Goal: Check status: Check status

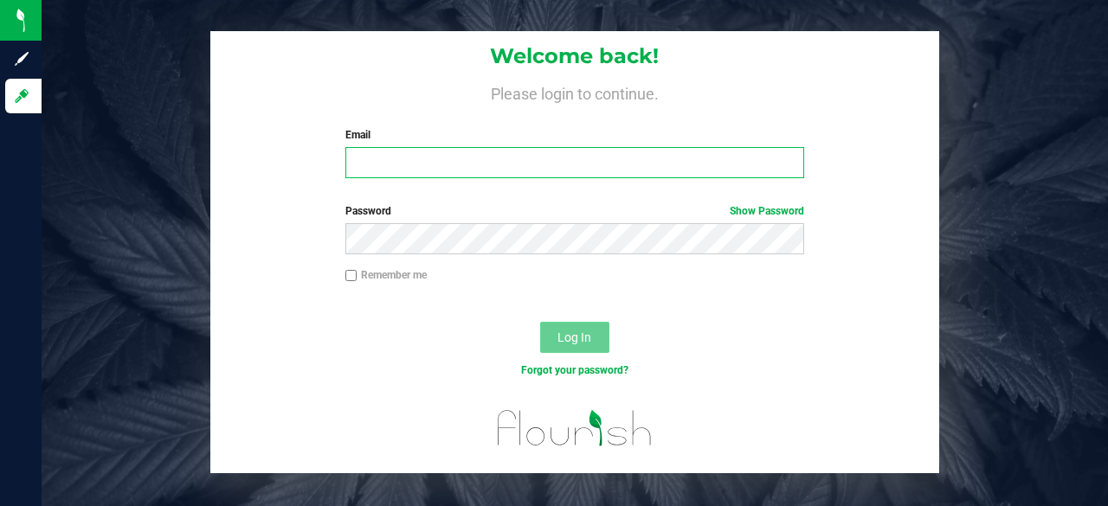
type input "hannah@curadorbrands.com"
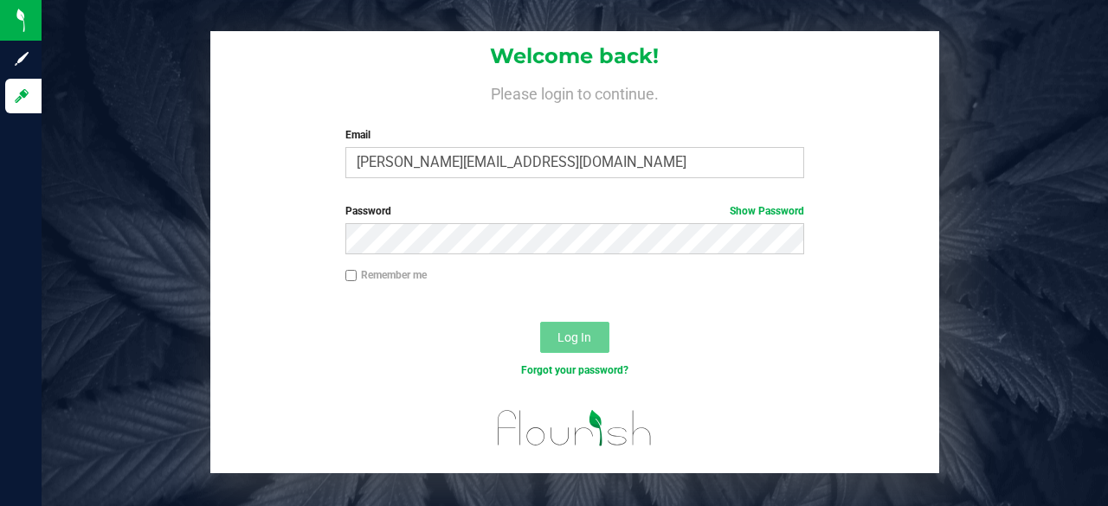
click at [576, 337] on span "Log In" at bounding box center [574, 338] width 34 height 14
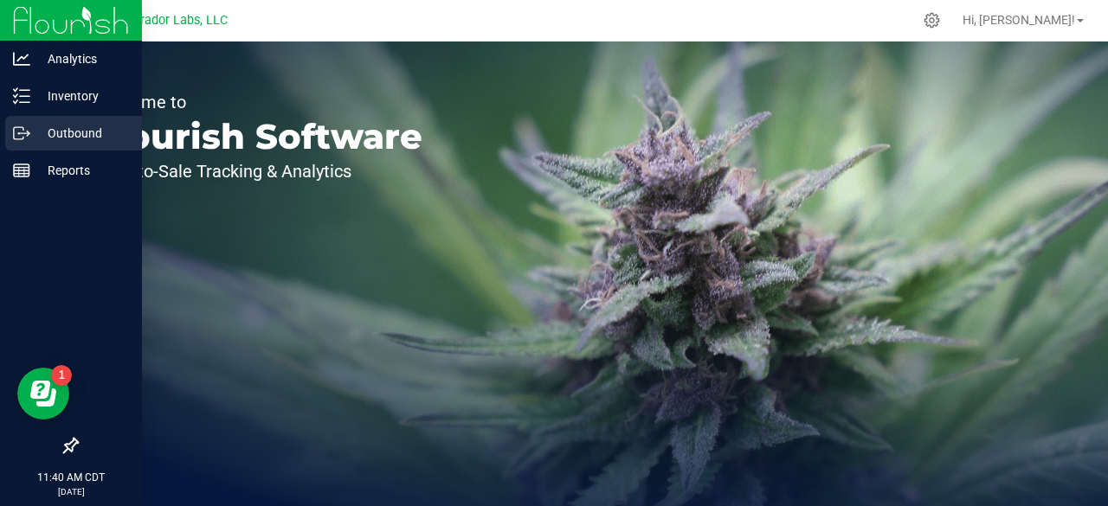
click at [53, 136] on p "Outbound" at bounding box center [82, 133] width 104 height 21
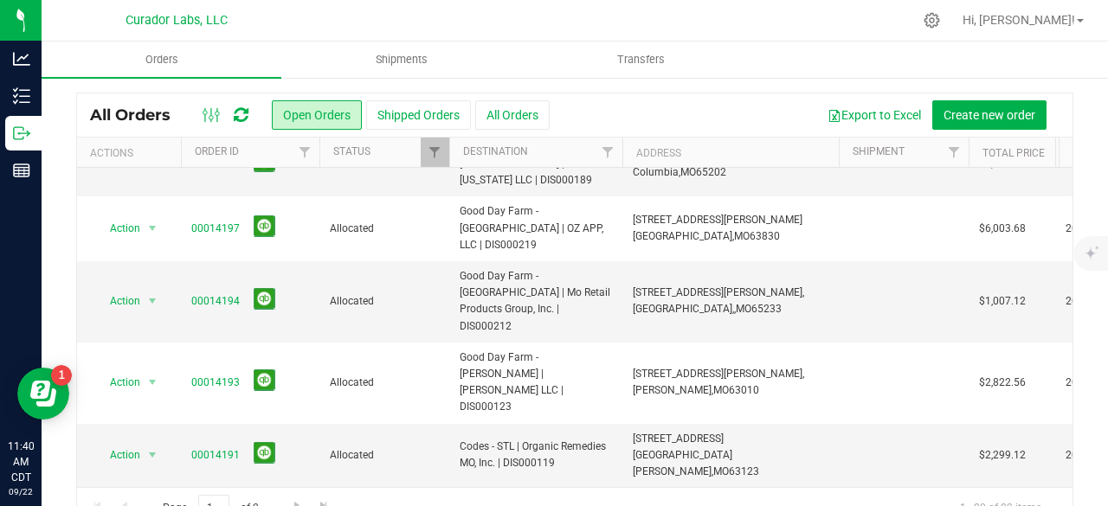
scroll to position [80, 0]
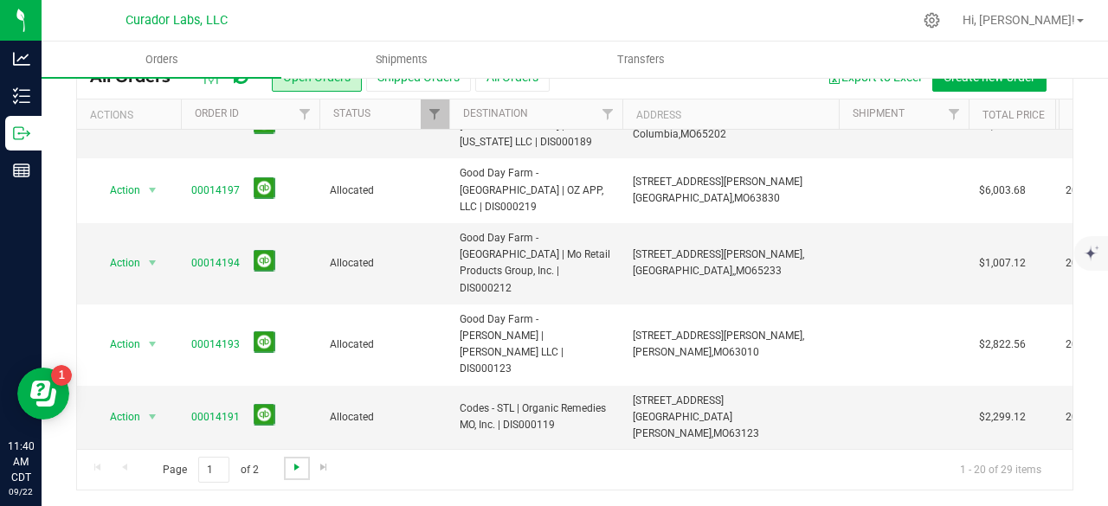
click at [301, 465] on span "Go to the next page" at bounding box center [297, 467] width 14 height 14
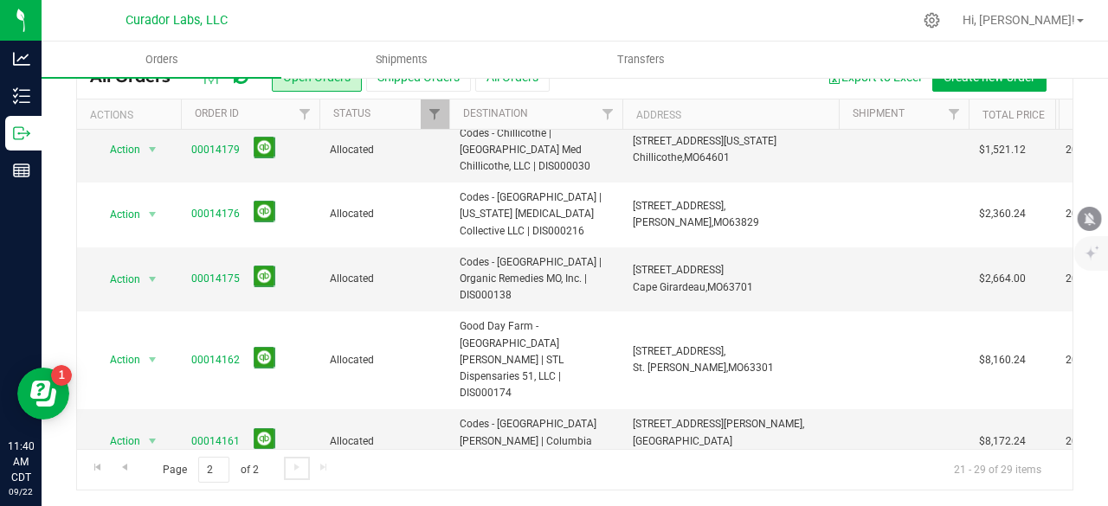
scroll to position [0, 0]
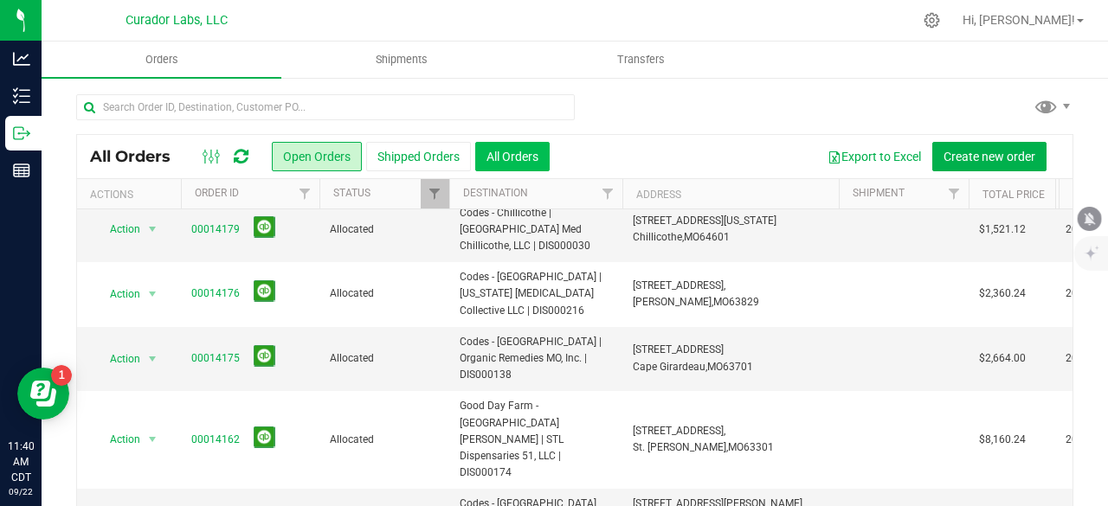
click at [542, 146] on button "All Orders" at bounding box center [512, 156] width 74 height 29
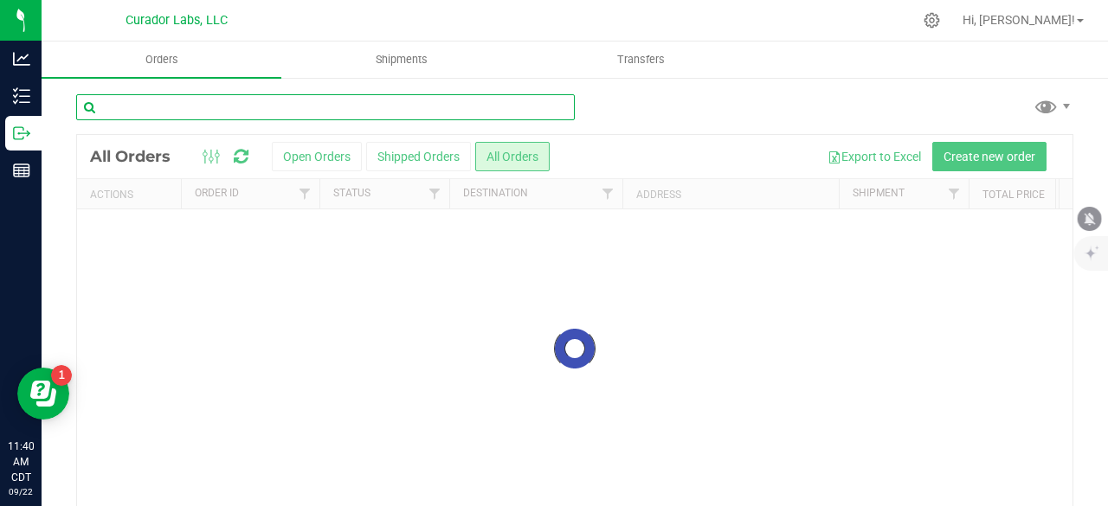
click at [228, 106] on input "text" at bounding box center [325, 107] width 498 height 26
type input "g"
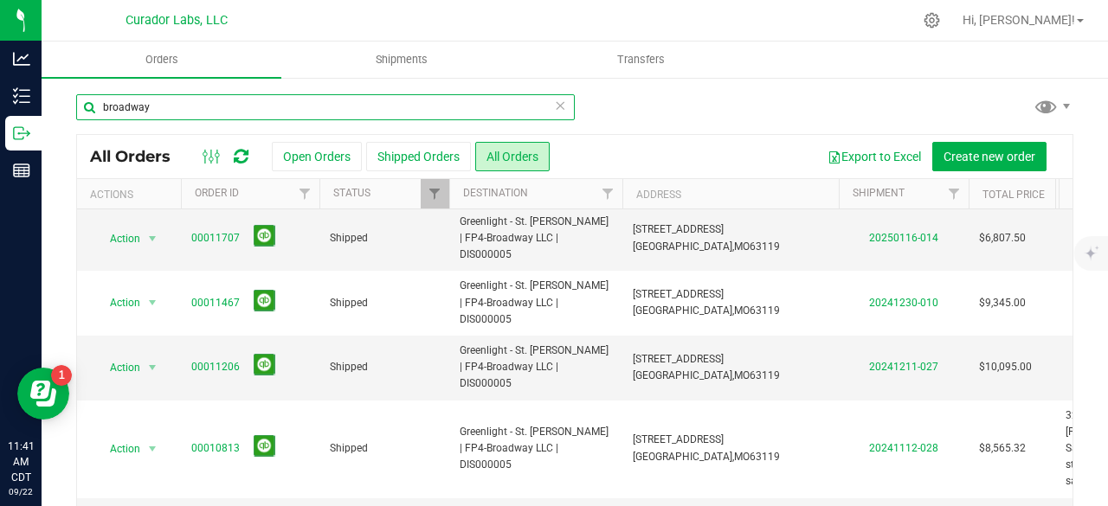
scroll to position [80, 0]
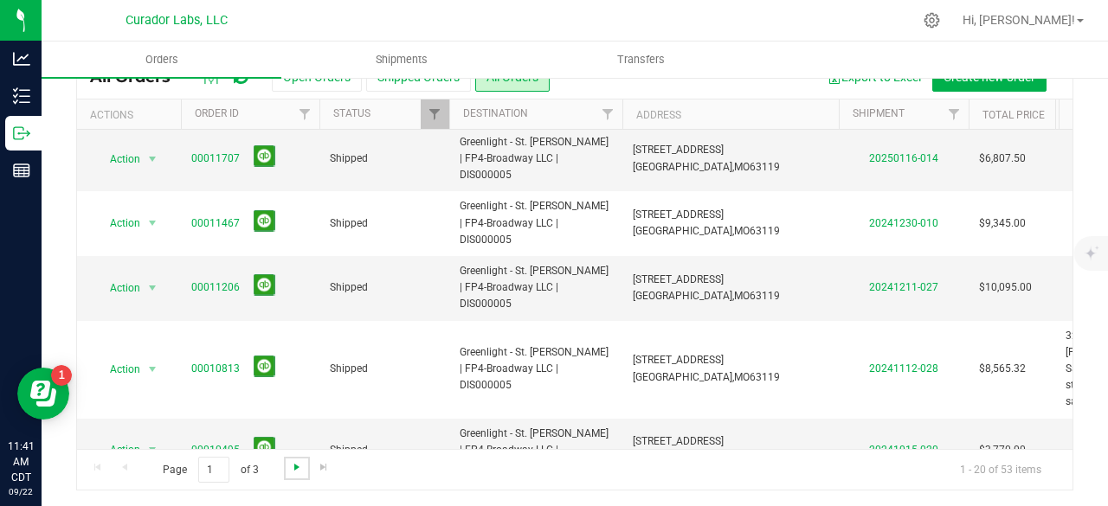
click at [296, 461] on span "Go to the next page" at bounding box center [297, 467] width 14 height 14
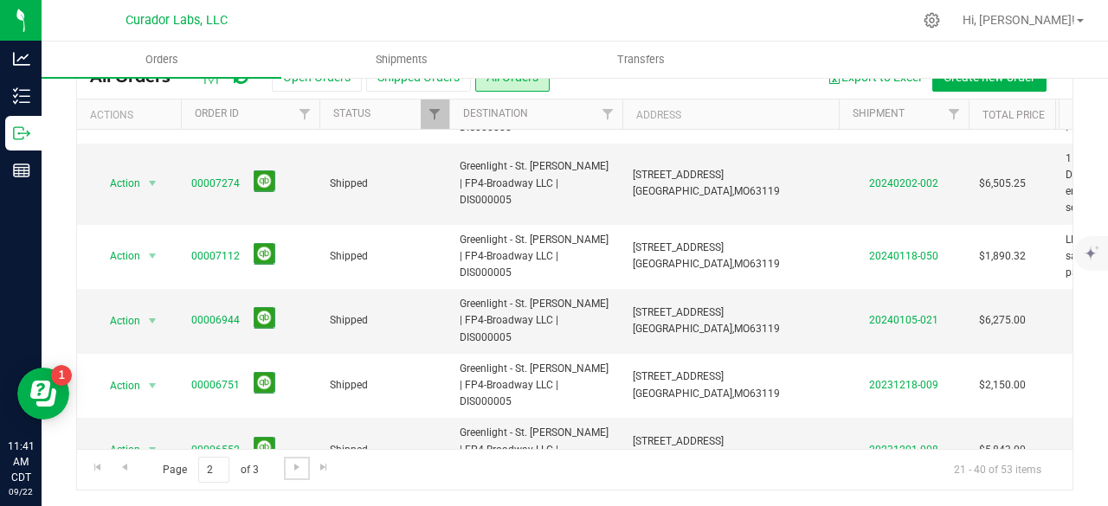
scroll to position [713, 0]
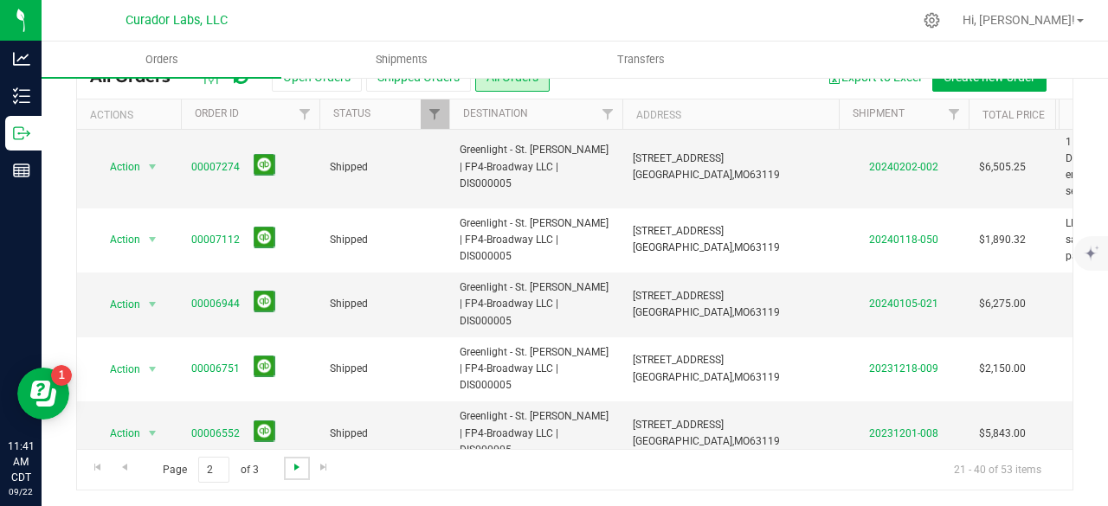
click at [299, 466] on span "Go to the next page" at bounding box center [297, 467] width 14 height 14
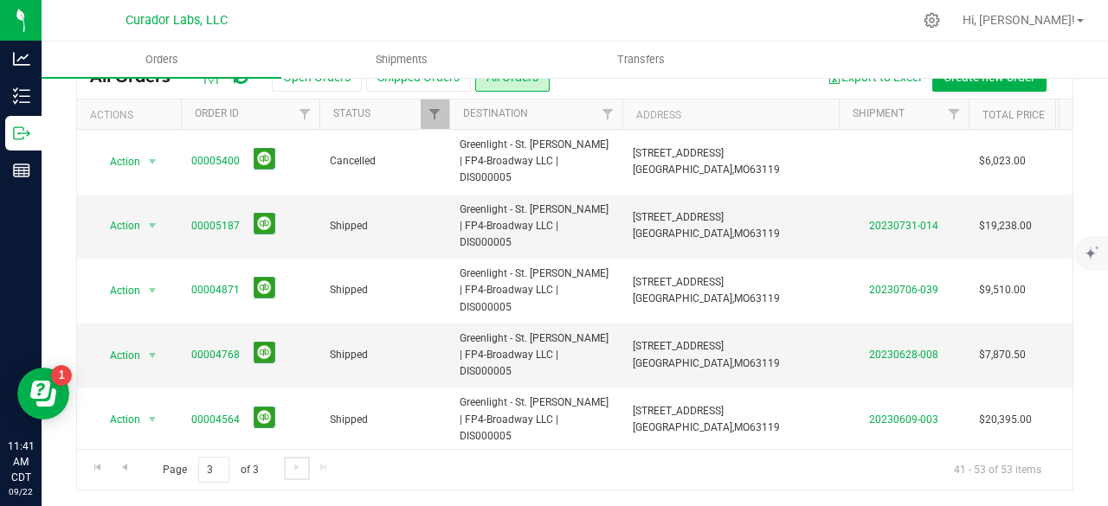
scroll to position [0, 0]
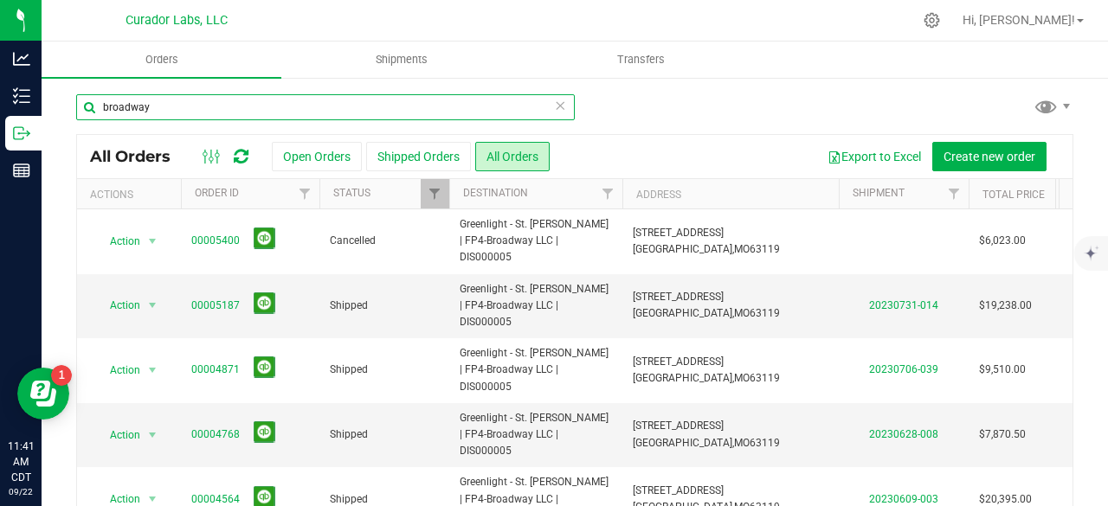
drag, startPoint x: 173, startPoint y: 108, endPoint x: 54, endPoint y: 93, distance: 120.3
click at [54, 93] on div "broadway All Orders Open Orders Shipped Orders All Orders Export to Excel Creat…" at bounding box center [575, 331] width 1066 height 511
type input "soulard"
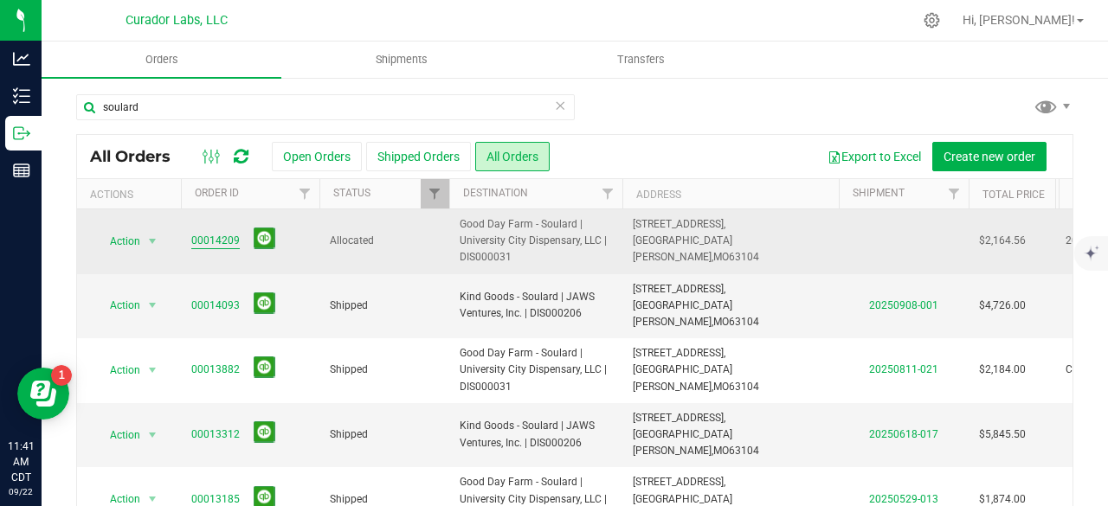
click at [215, 241] on link "00014209" at bounding box center [215, 241] width 48 height 16
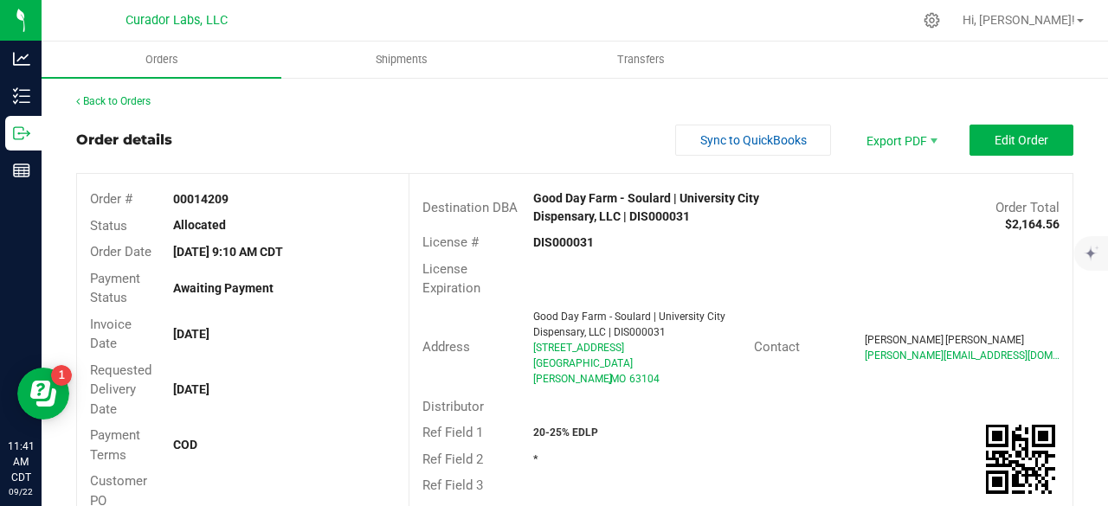
click at [517, 135] on div "Order details Sync to QuickBooks Export PDF Edit Order" at bounding box center [574, 140] width 997 height 31
click at [112, 98] on link "Back to Orders" at bounding box center [113, 101] width 74 height 12
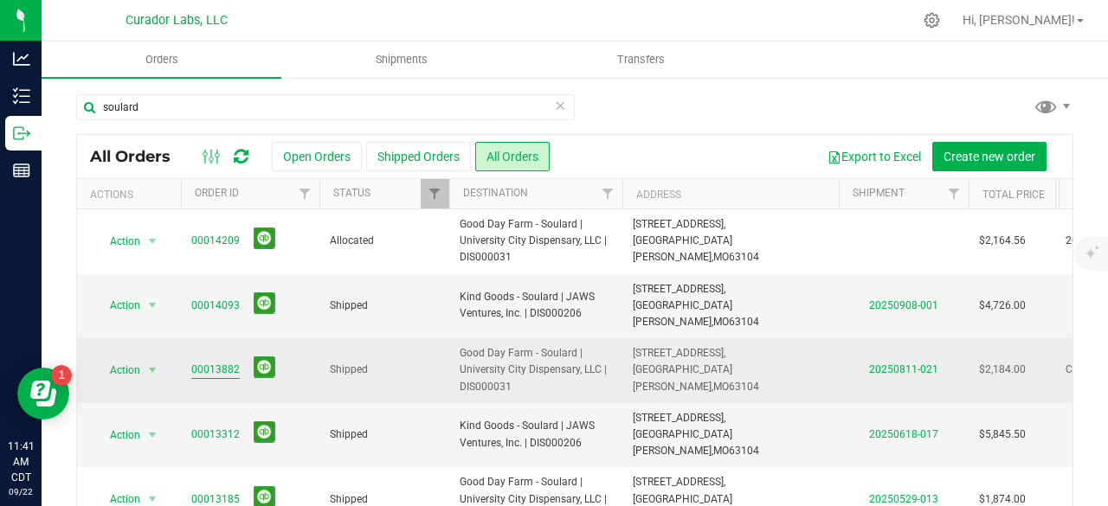
click at [218, 362] on link "00013882" at bounding box center [215, 370] width 48 height 16
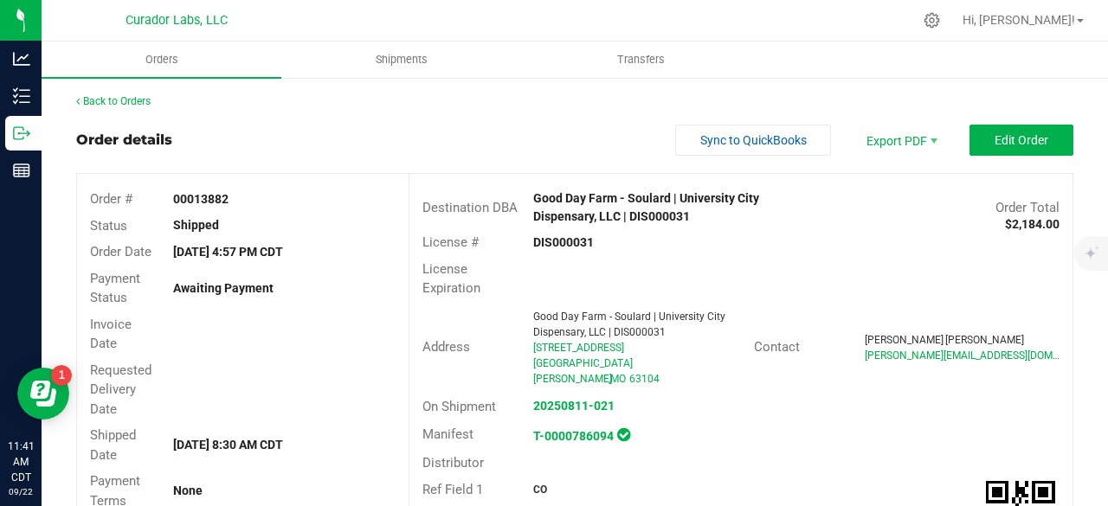
click at [138, 103] on link "Back to Orders" at bounding box center [113, 101] width 74 height 12
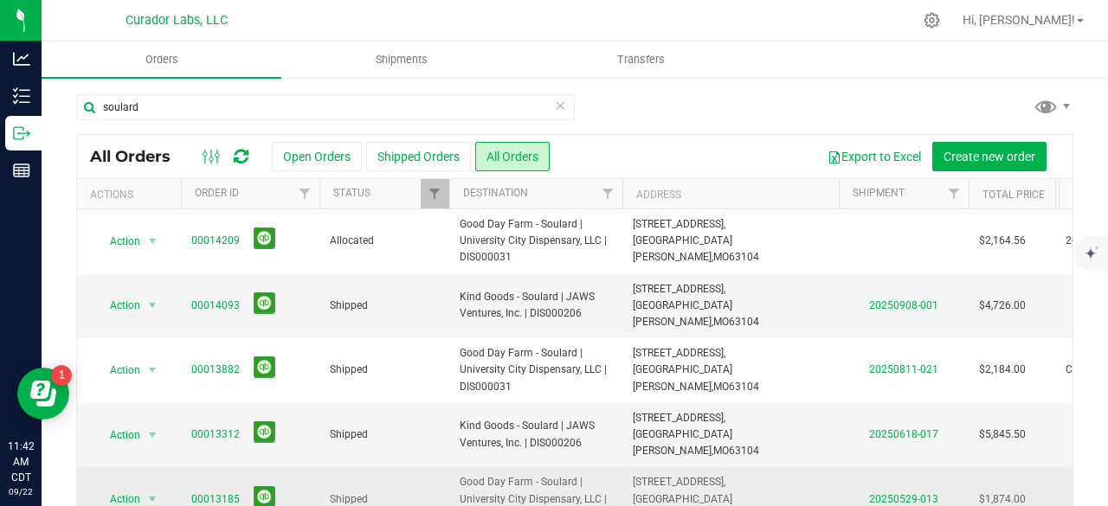
click at [209, 491] on link "00013185" at bounding box center [215, 499] width 48 height 16
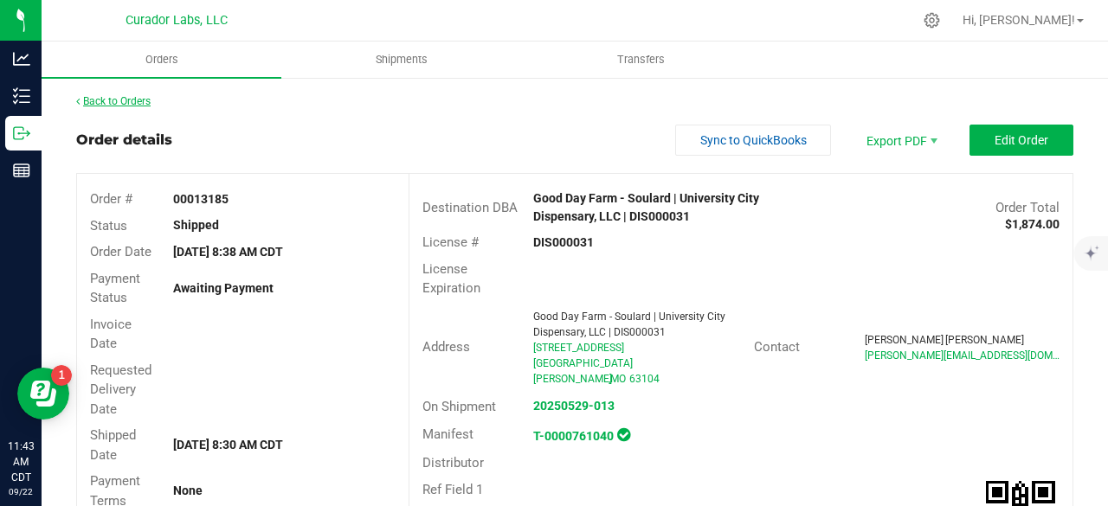
click at [137, 95] on link "Back to Orders" at bounding box center [113, 101] width 74 height 12
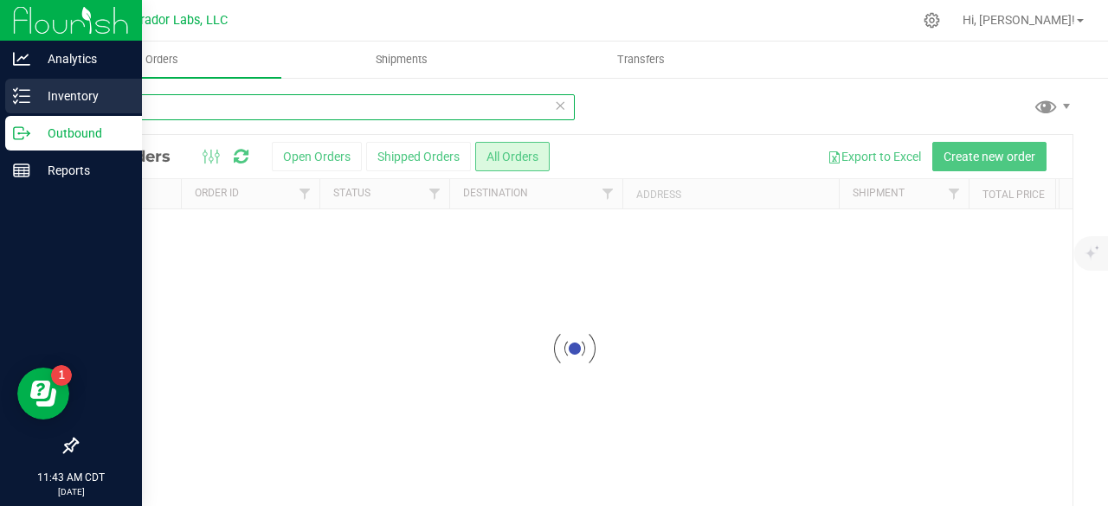
drag, startPoint x: 173, startPoint y: 104, endPoint x: 0, endPoint y: 100, distance: 173.1
click at [0, 100] on div "Analytics Inventory Outbound Reports 11:43 AM CDT [DATE] 09/22 Curador Labs, LL…" at bounding box center [554, 253] width 1108 height 506
